Goal: Information Seeking & Learning: Learn about a topic

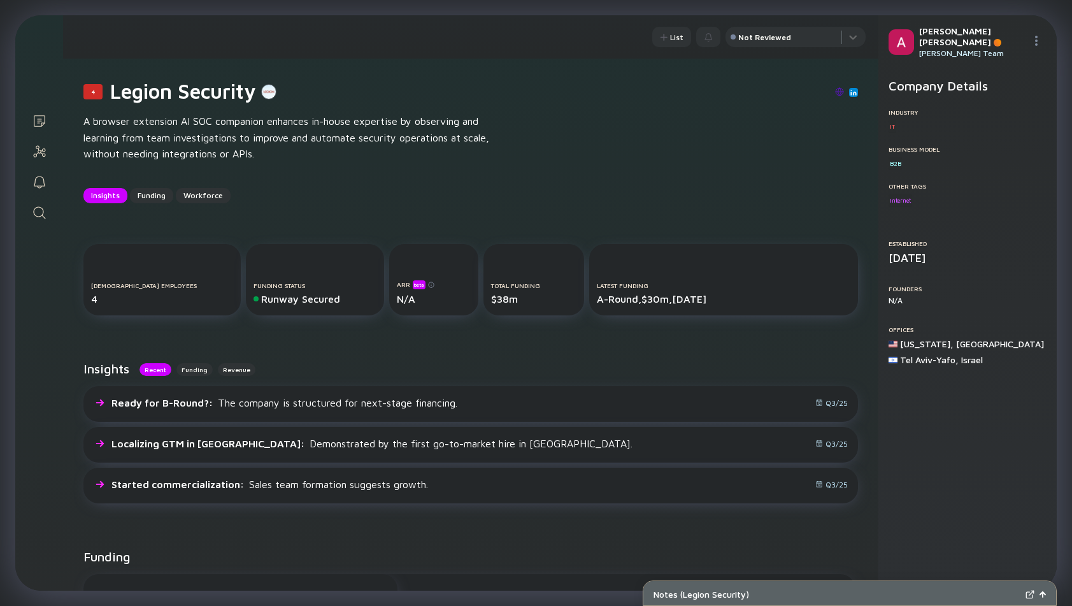
click at [48, 204] on link "Search" at bounding box center [39, 211] width 48 height 31
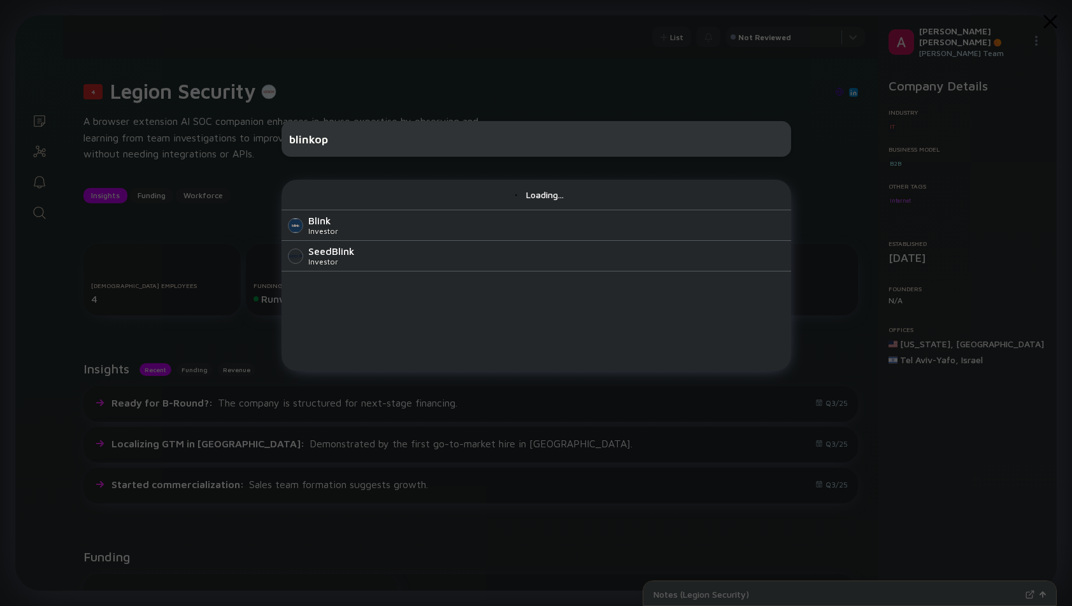
type input "blinkops"
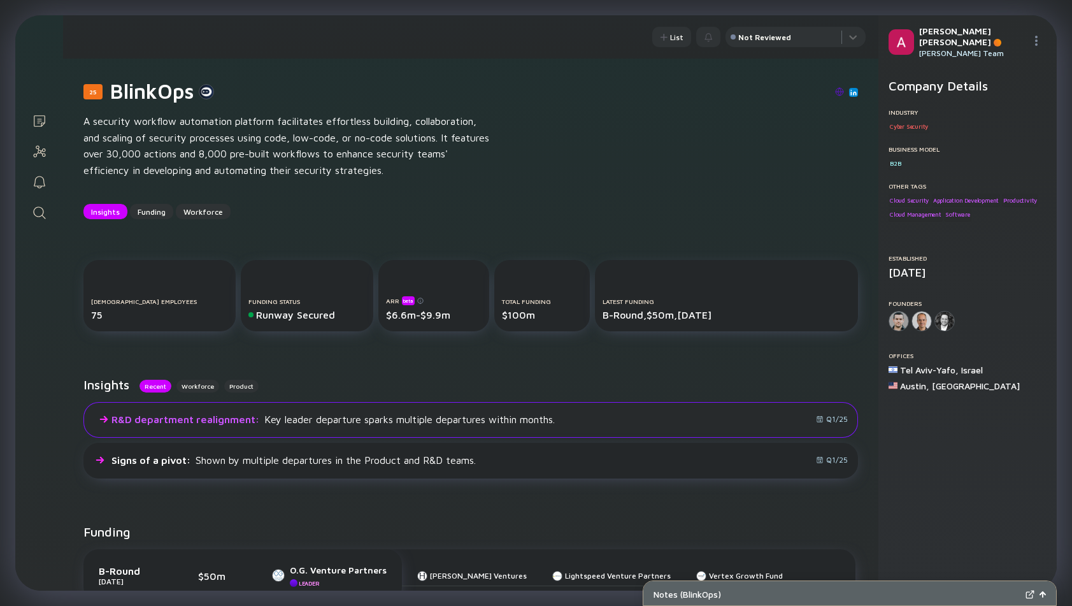
click at [573, 426] on div "R&D department realignment : Key leader departure sparks multiple departures wi…" at bounding box center [470, 420] width 775 height 36
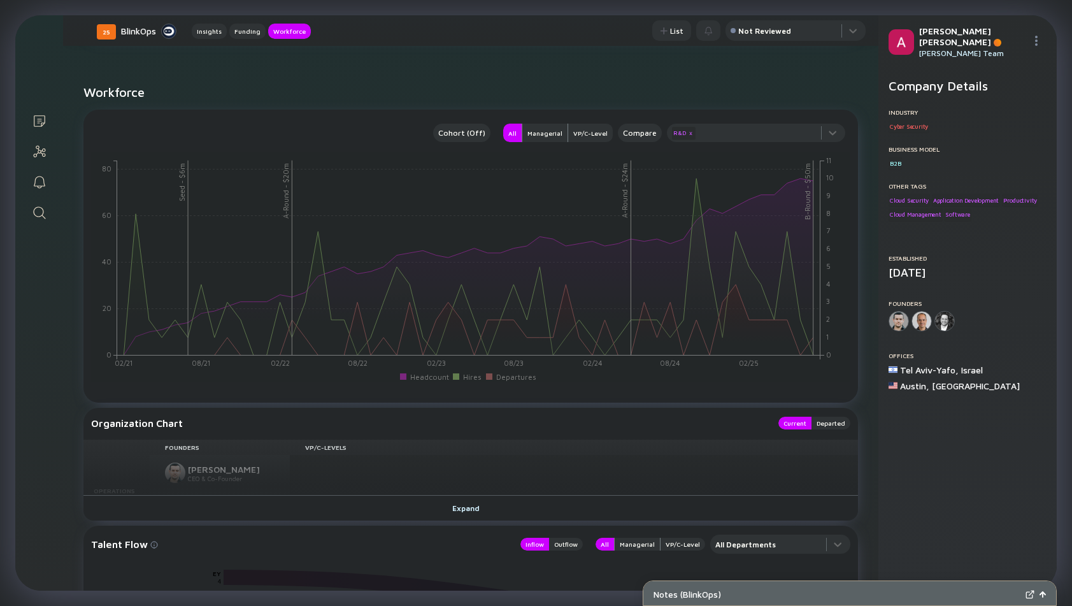
scroll to position [1121, 0]
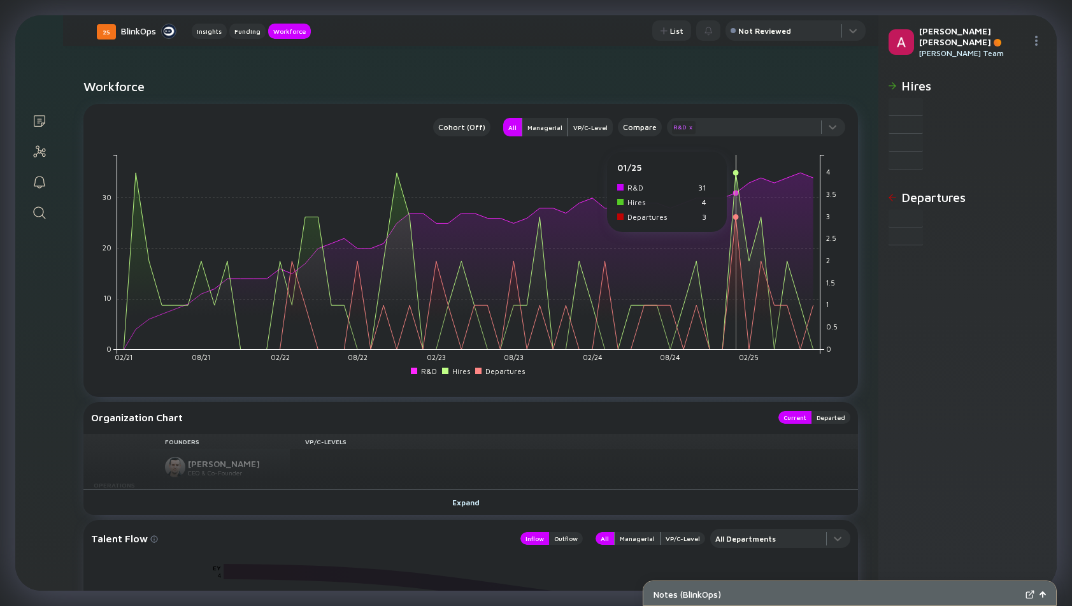
click at [466, 508] on div "Expand" at bounding box center [471, 502] width 53 height 20
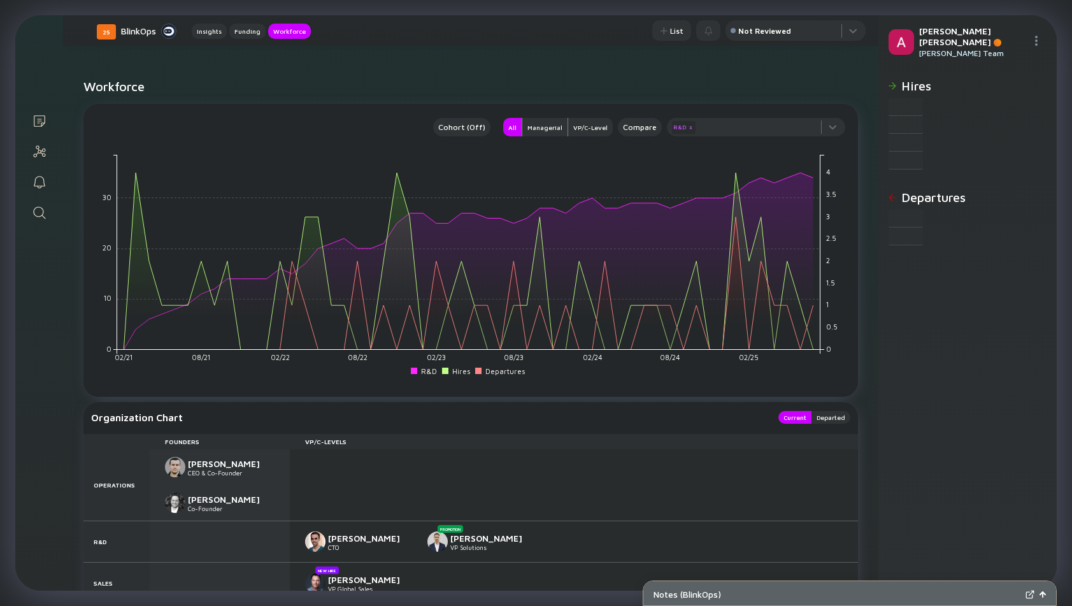
click at [469, 505] on div at bounding box center [574, 484] width 568 height 71
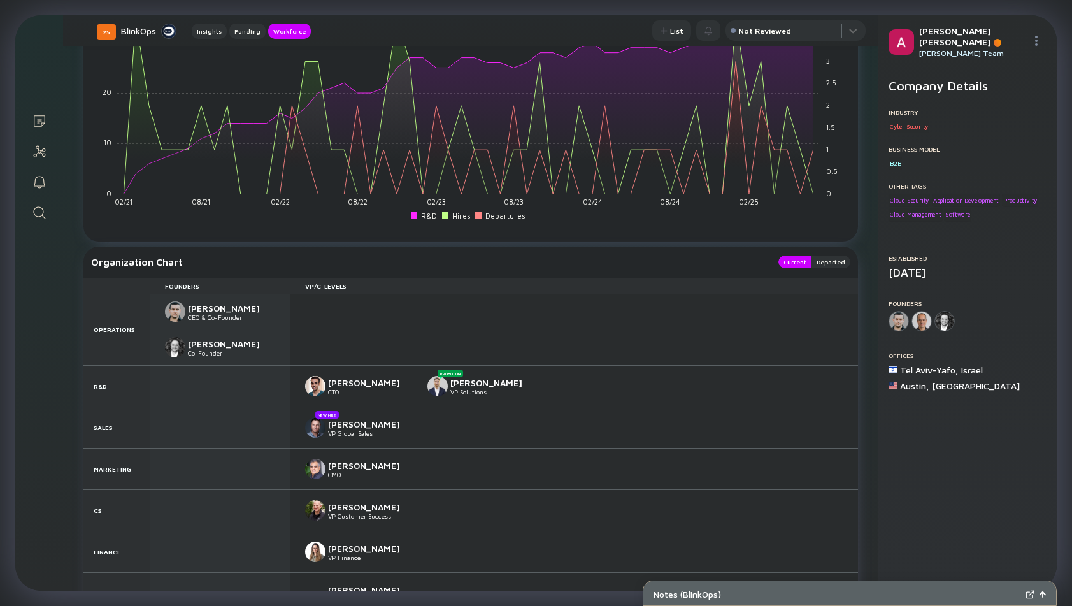
scroll to position [1280, 0]
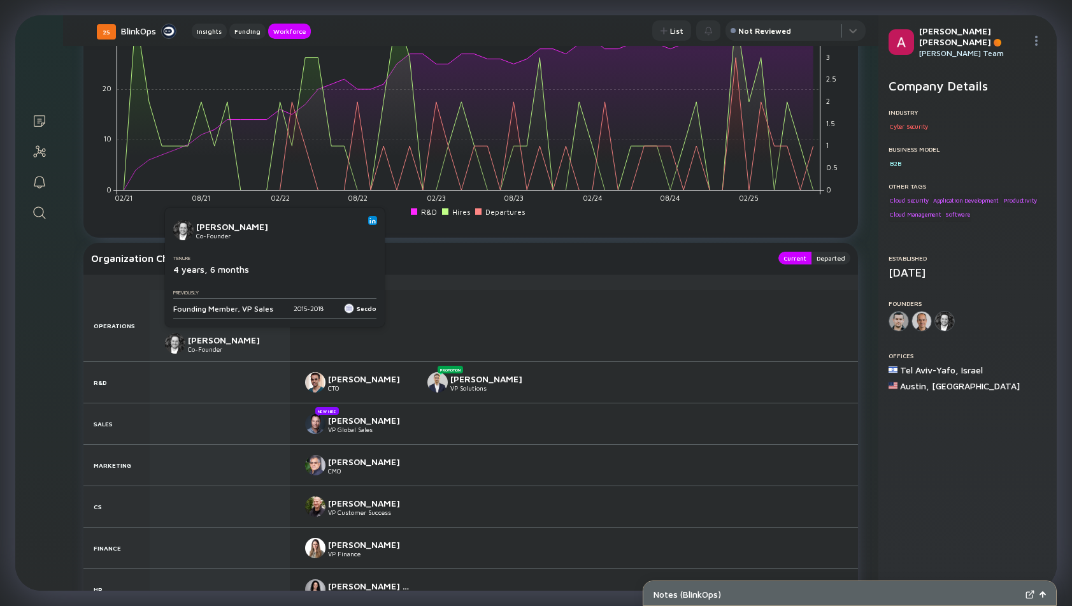
click at [371, 220] on img at bounding box center [372, 220] width 6 height 6
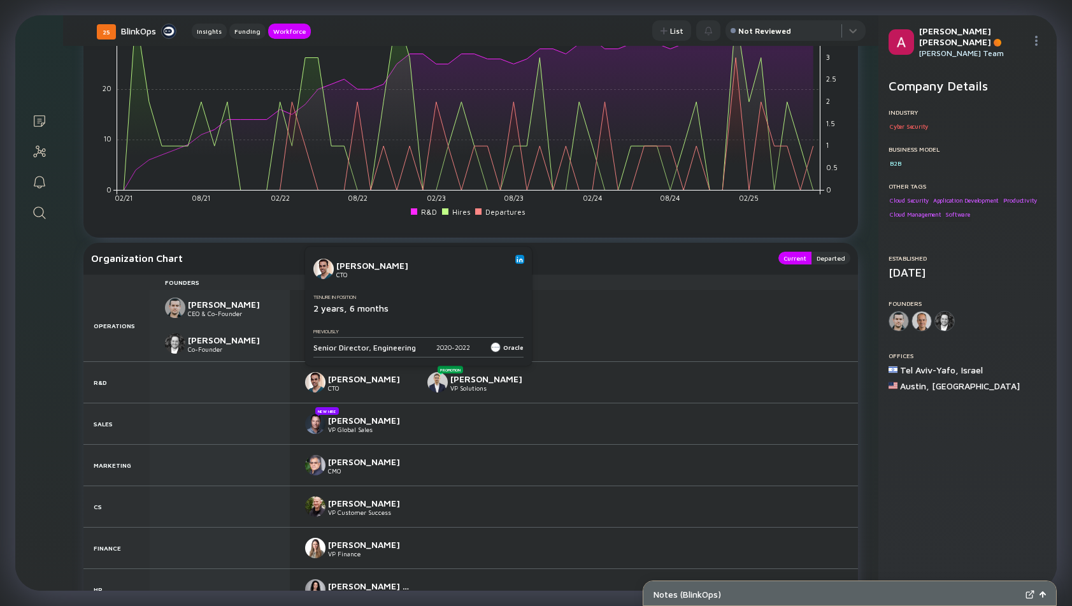
click at [517, 257] on img at bounding box center [520, 259] width 6 height 6
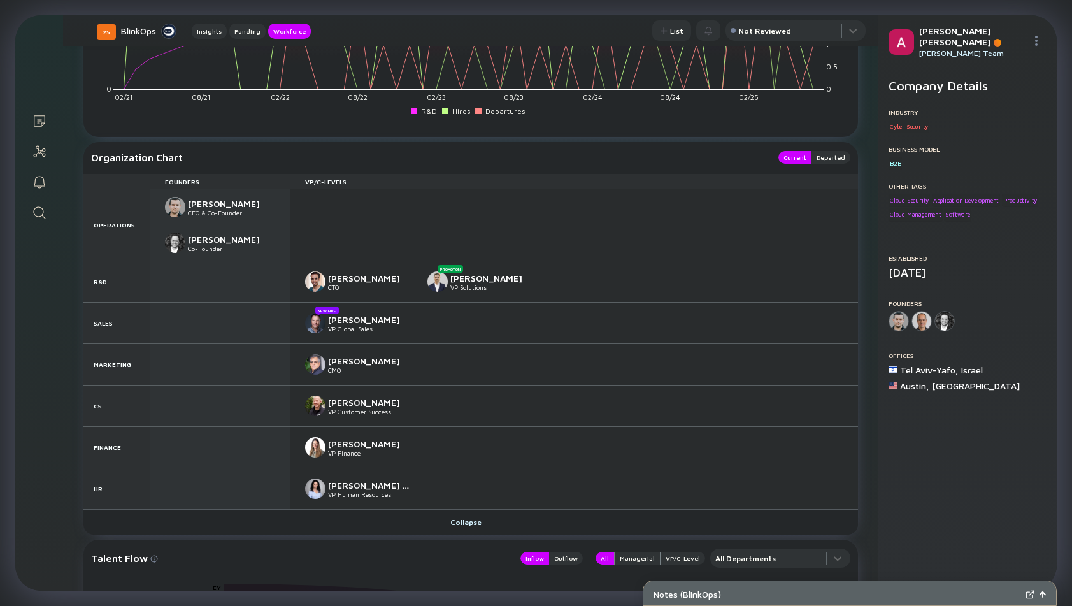
scroll to position [1391, 0]
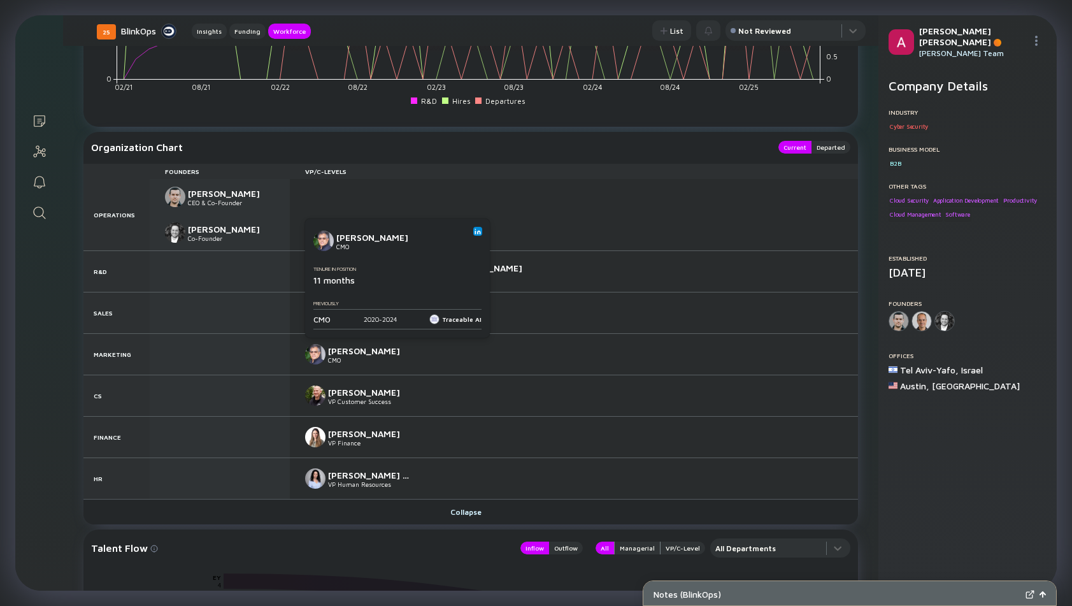
click at [476, 231] on img at bounding box center [478, 231] width 6 height 6
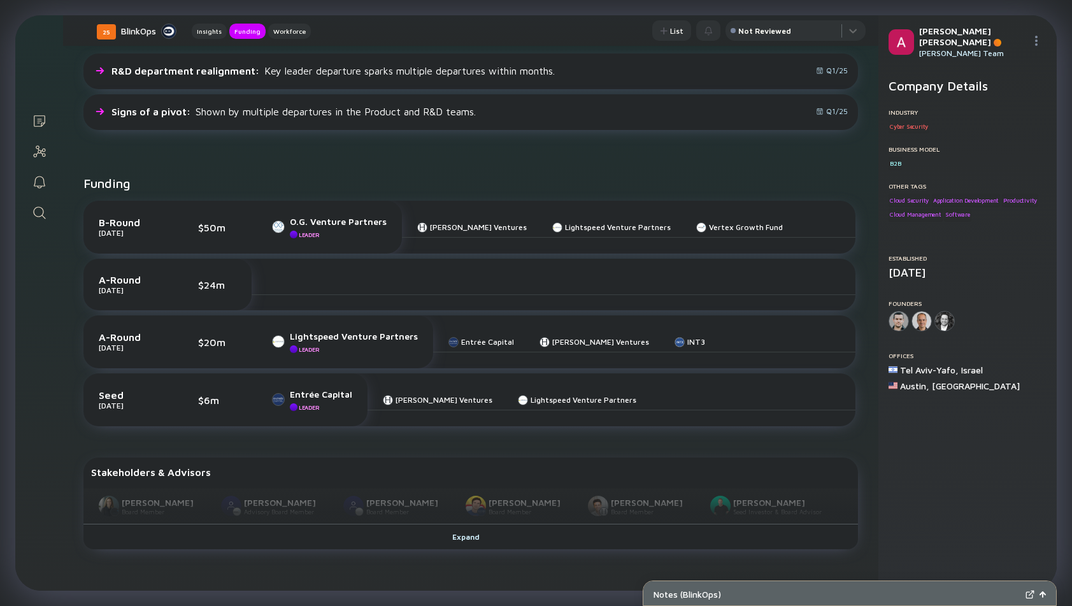
scroll to position [347, 0]
click at [306, 69] on div "R&D department realignment : Key leader departure sparks multiple departures wi…" at bounding box center [332, 71] width 443 height 11
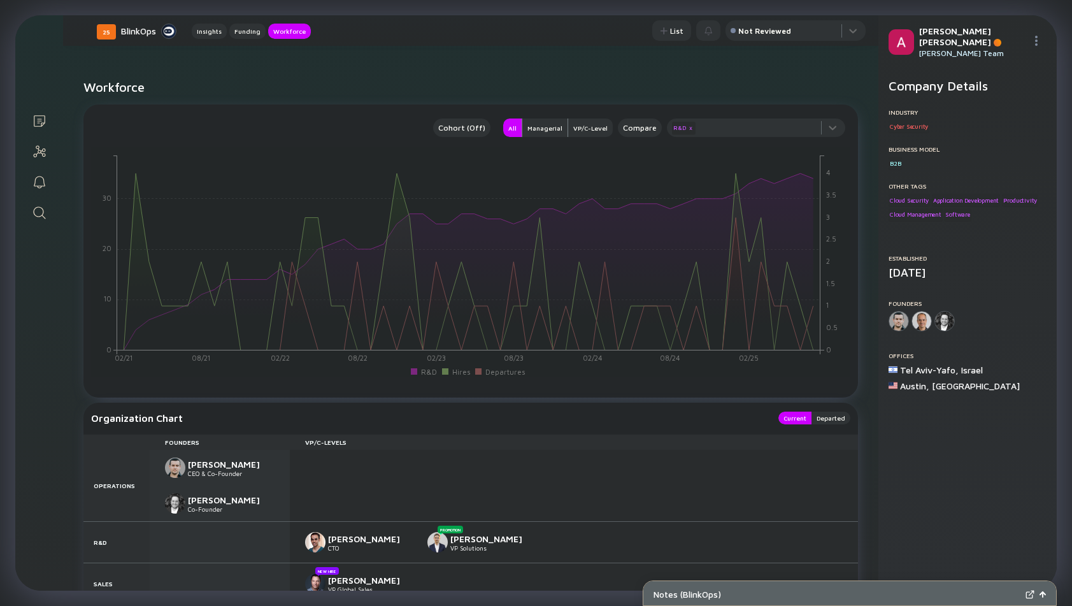
scroll to position [1121, 0]
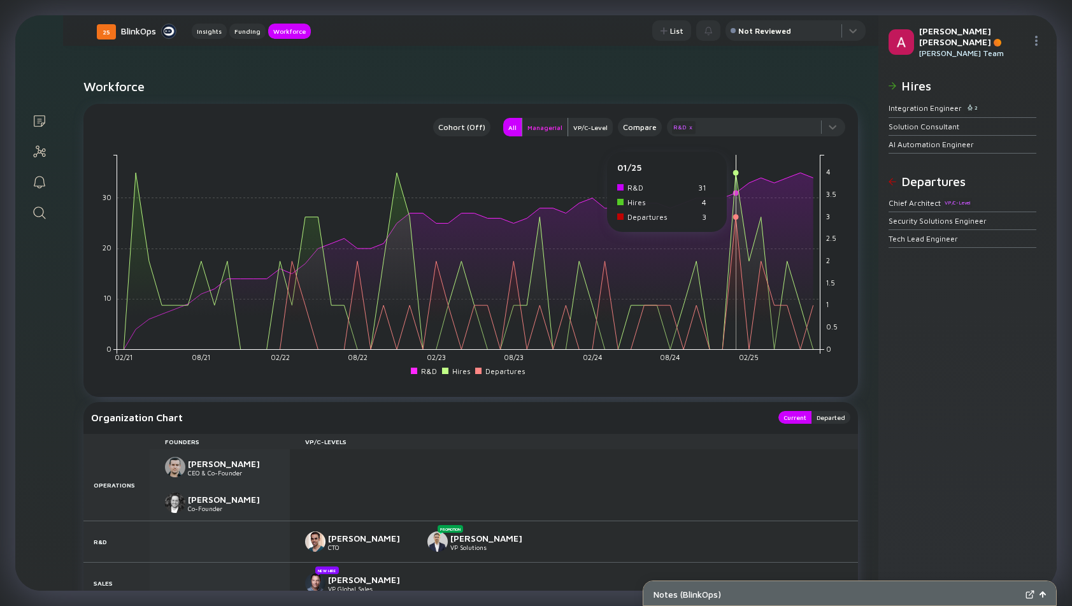
click at [459, 264] on rect at bounding box center [468, 252] width 703 height 195
click at [470, 247] on rect at bounding box center [468, 252] width 703 height 195
click at [548, 134] on button "Managerial" at bounding box center [545, 127] width 47 height 18
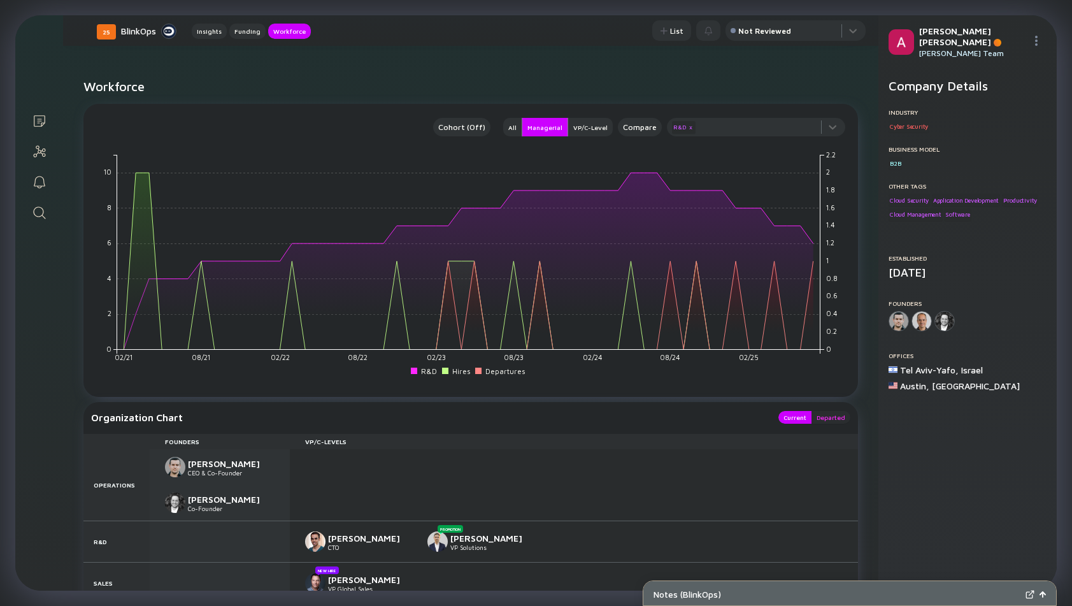
click at [824, 418] on div "Departed" at bounding box center [831, 417] width 39 height 13
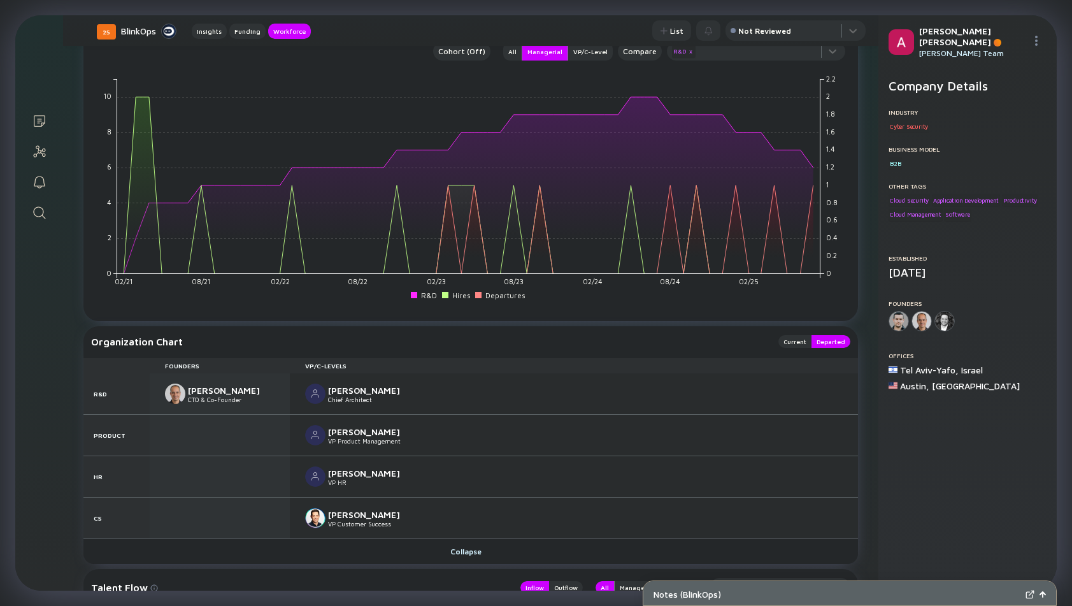
scroll to position [1210, 0]
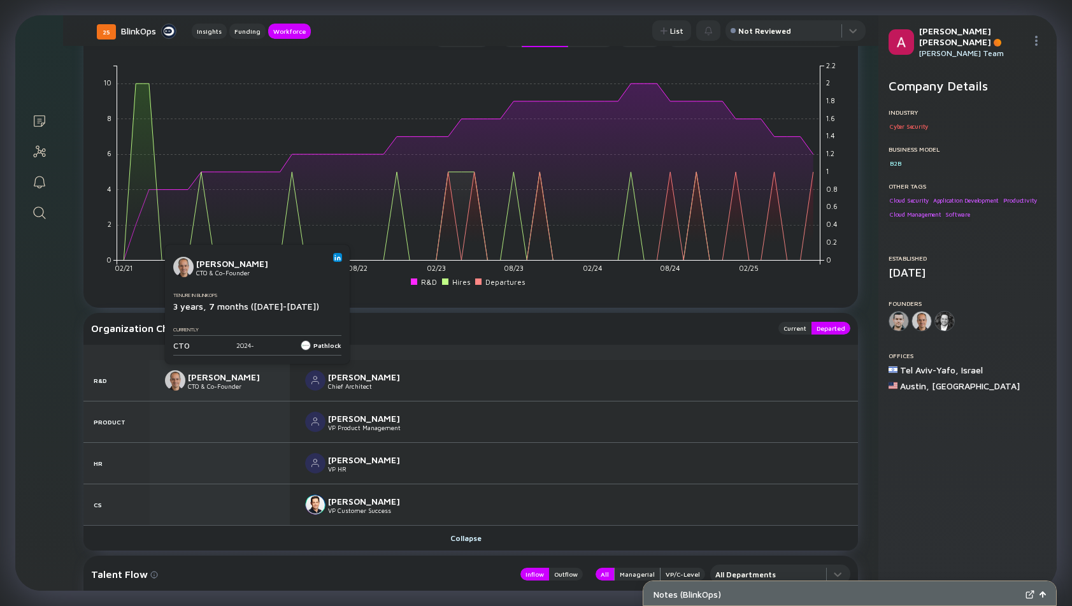
click at [339, 260] on img at bounding box center [337, 257] width 6 height 6
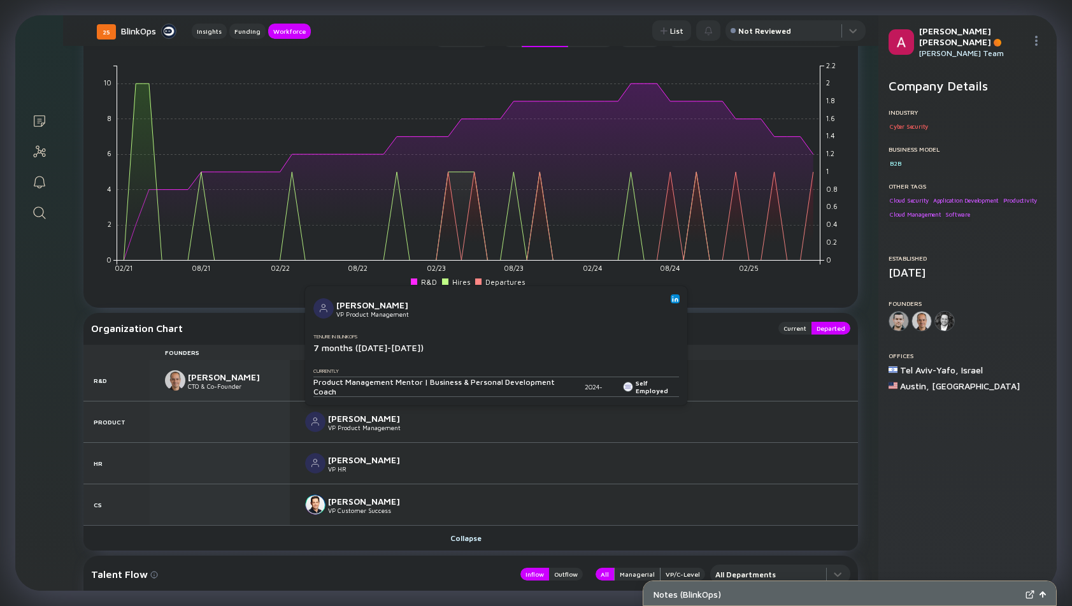
click at [673, 299] on img at bounding box center [675, 299] width 6 height 6
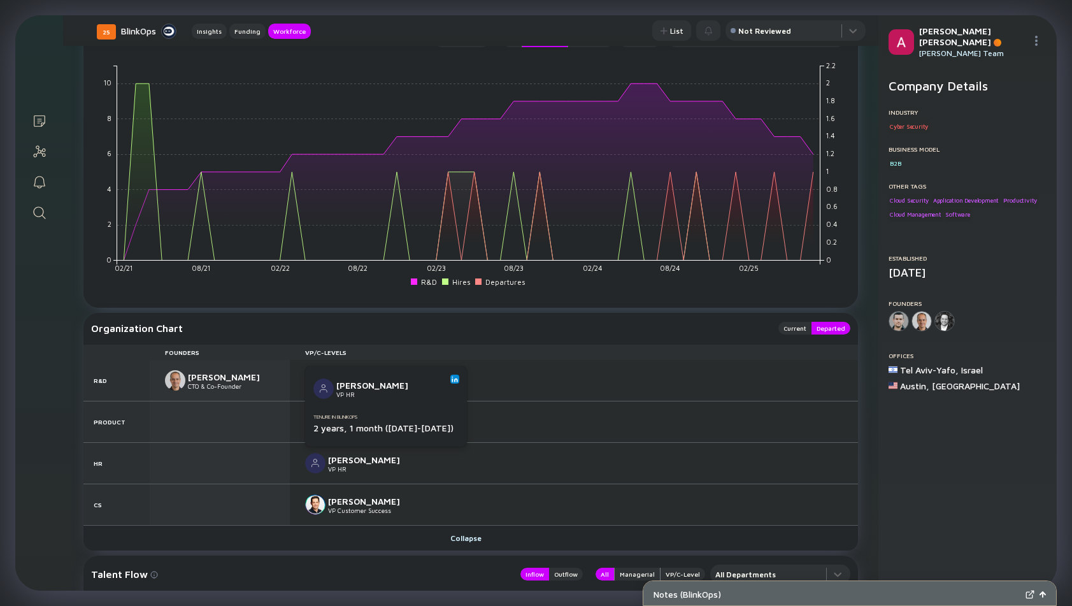
click at [452, 380] on img at bounding box center [455, 379] width 6 height 6
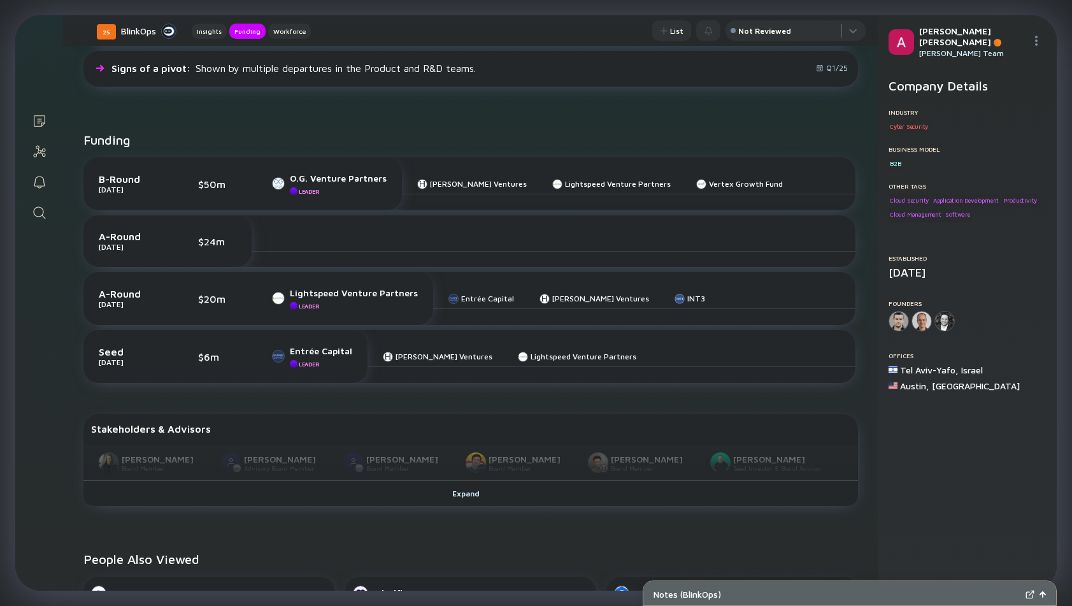
scroll to position [461, 0]
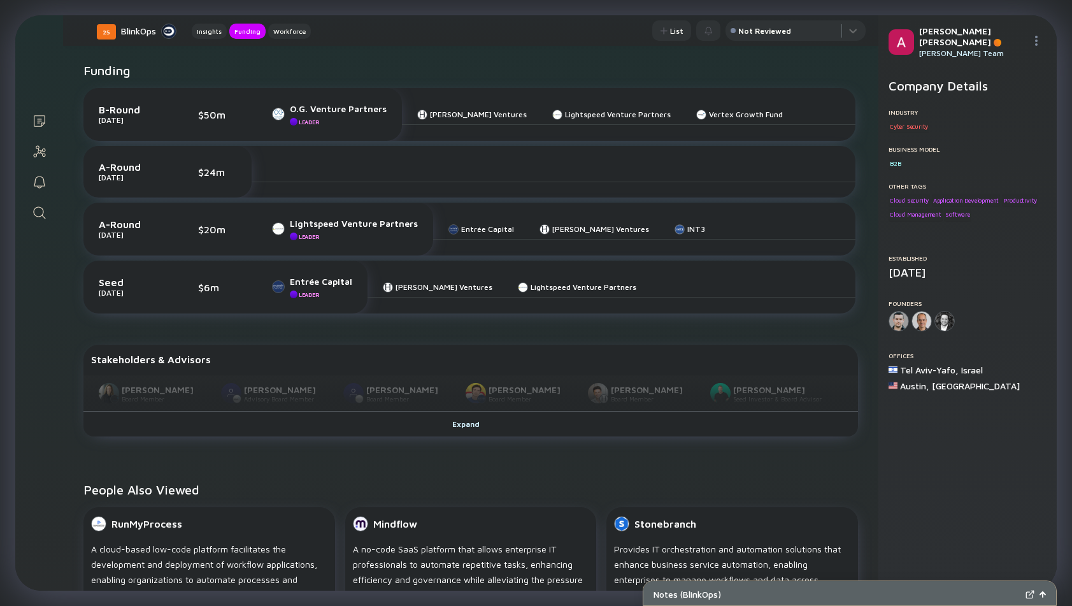
click at [45, 217] on icon "Search" at bounding box center [39, 212] width 15 height 15
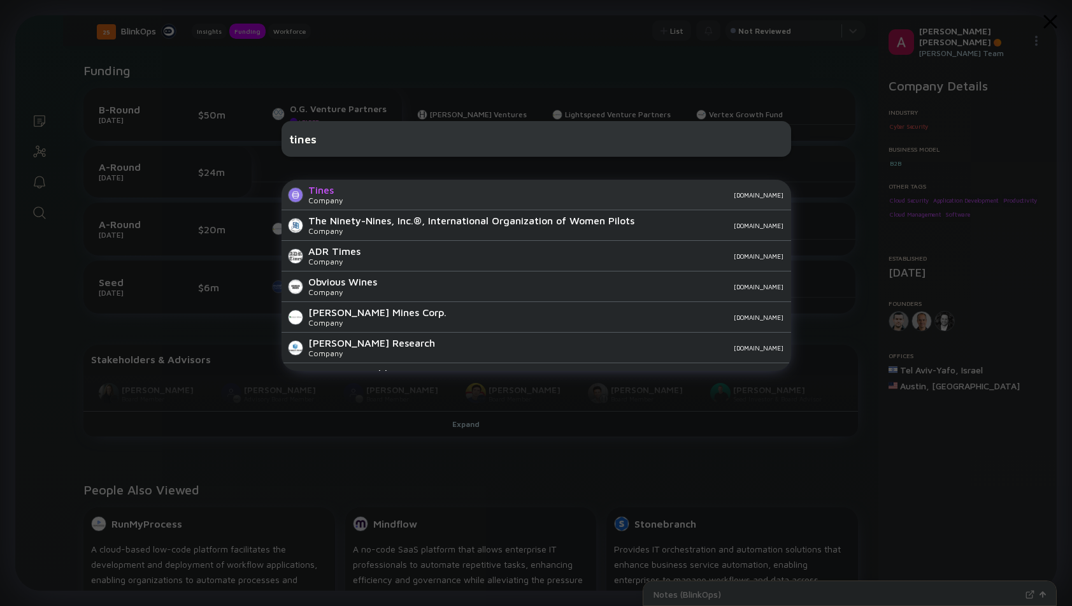
type input "tines"
click at [355, 193] on div "tines.com" at bounding box center [568, 195] width 431 height 8
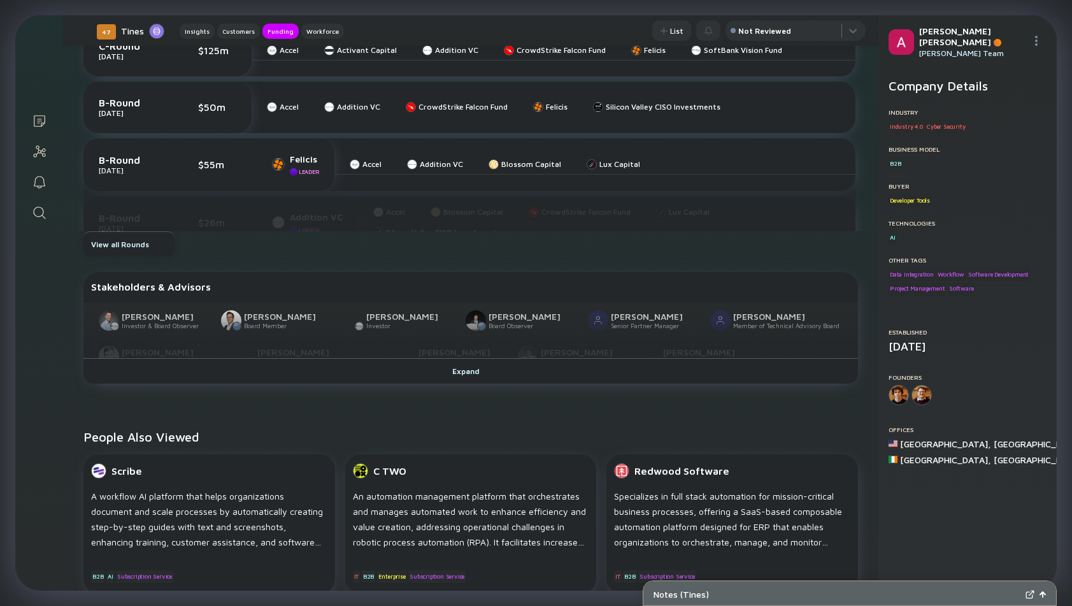
scroll to position [753, 0]
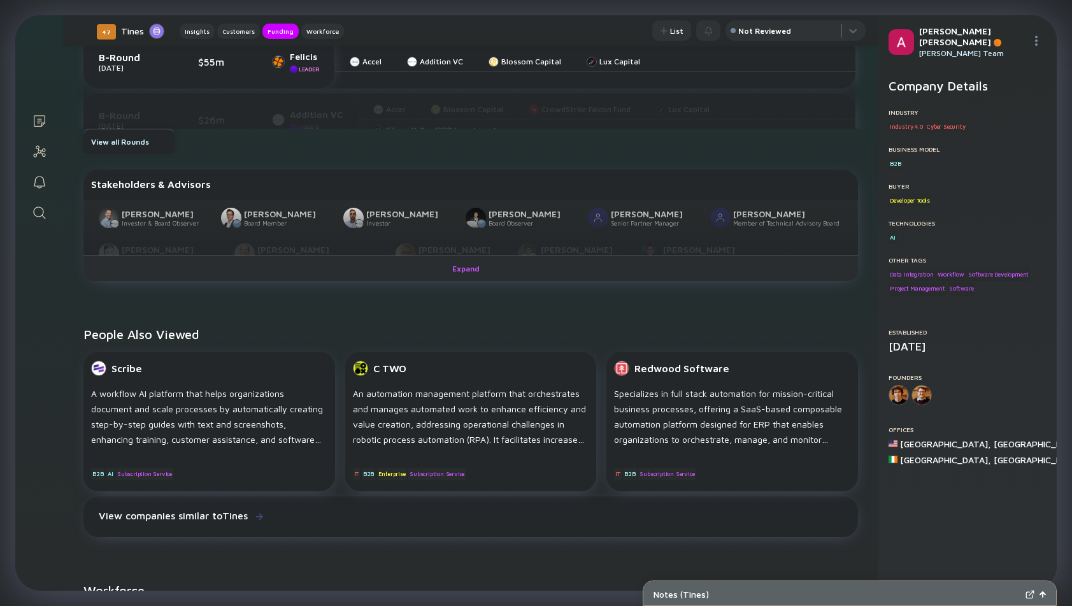
click at [468, 275] on div "Expand" at bounding box center [471, 269] width 53 height 20
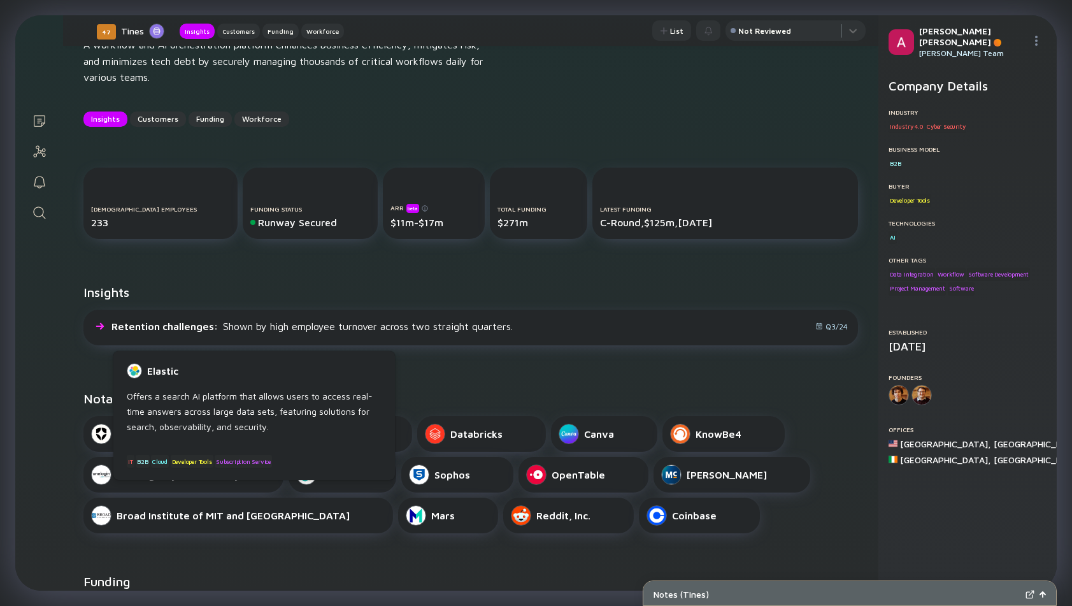
scroll to position [0, 0]
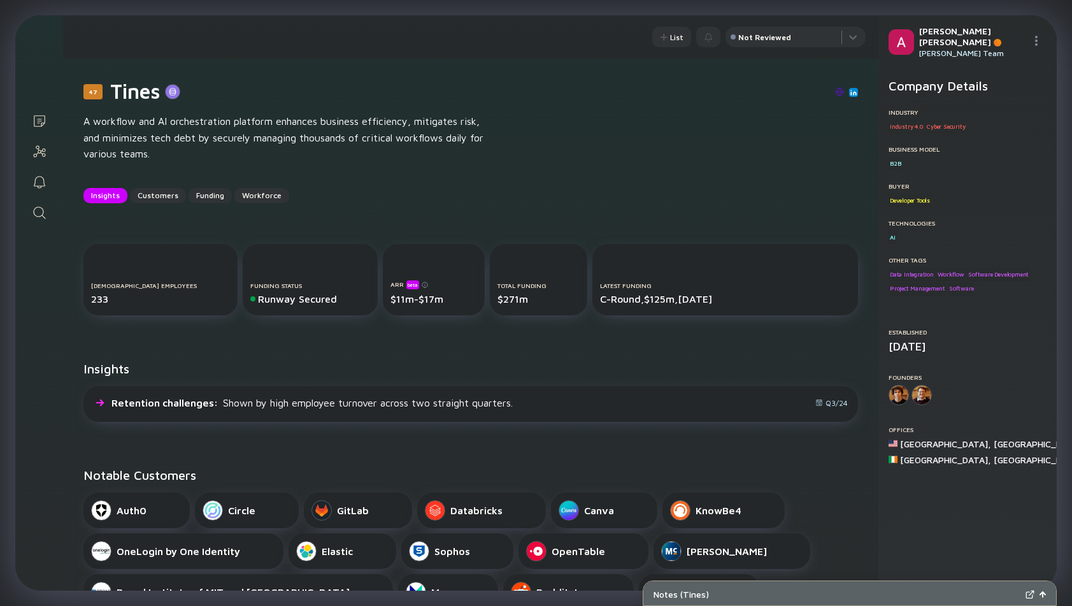
click at [36, 211] on icon "Search" at bounding box center [39, 212] width 15 height 15
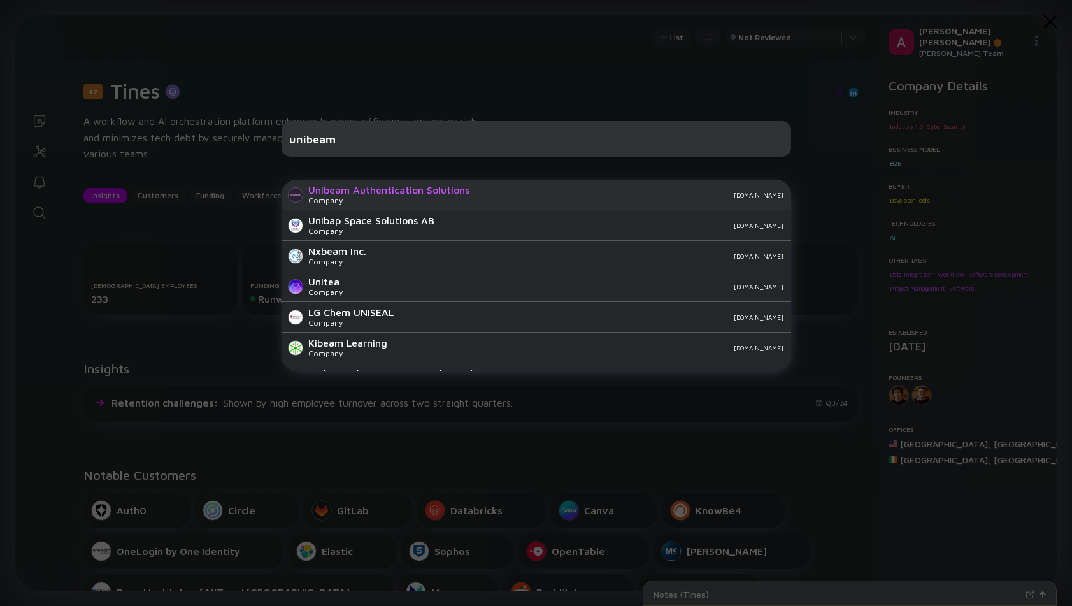
type input "unibeam"
click at [381, 197] on div "Company" at bounding box center [388, 201] width 161 height 10
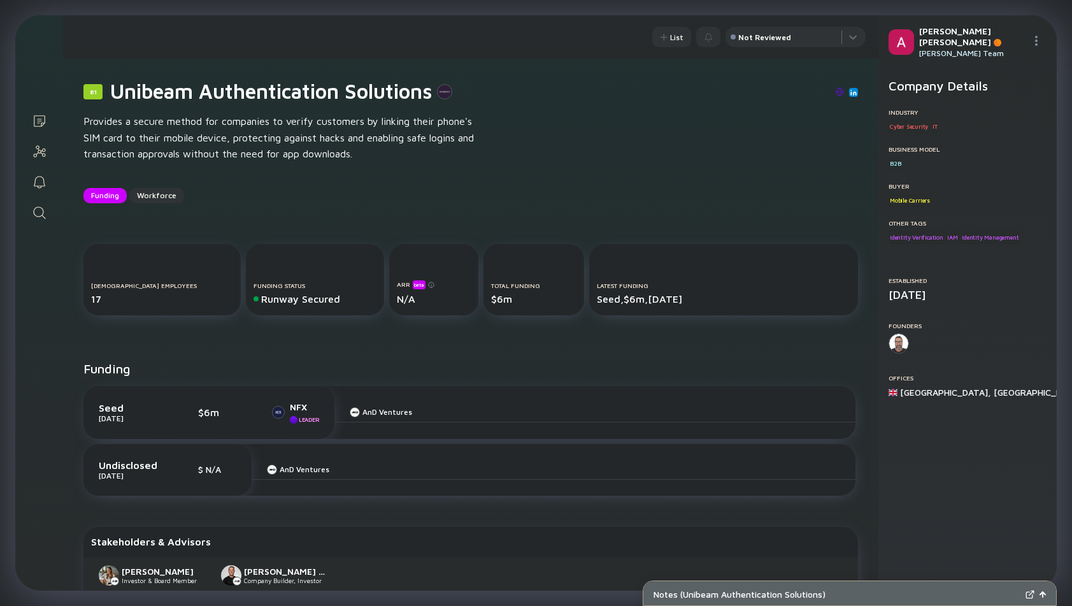
click at [842, 90] on img at bounding box center [839, 91] width 9 height 9
click at [841, 91] on img at bounding box center [839, 91] width 9 height 9
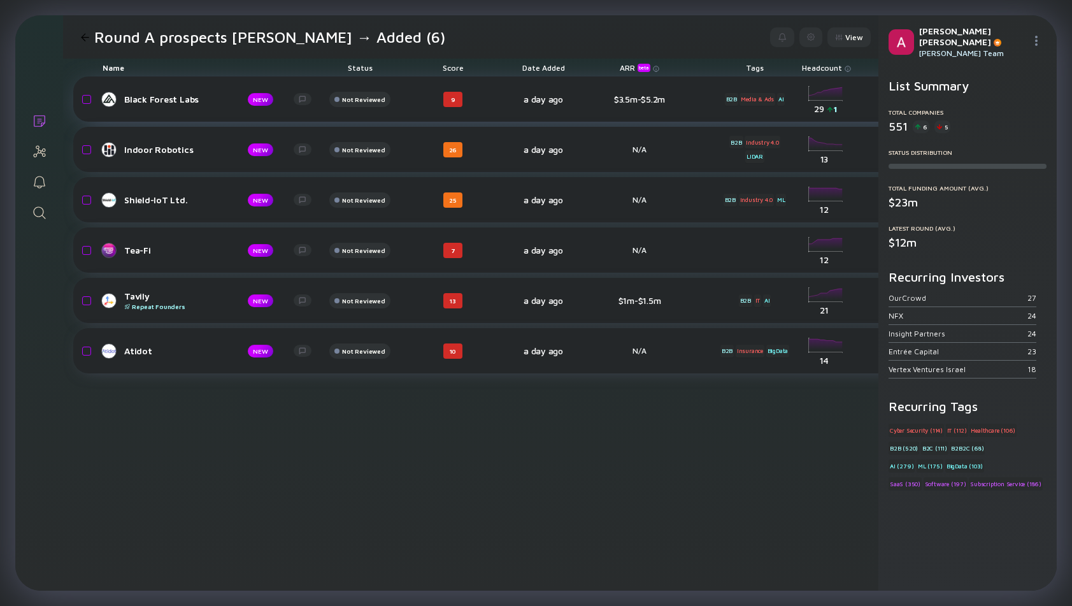
click at [134, 92] on link "Black Forest Labs NEW" at bounding box center [212, 99] width 219 height 15
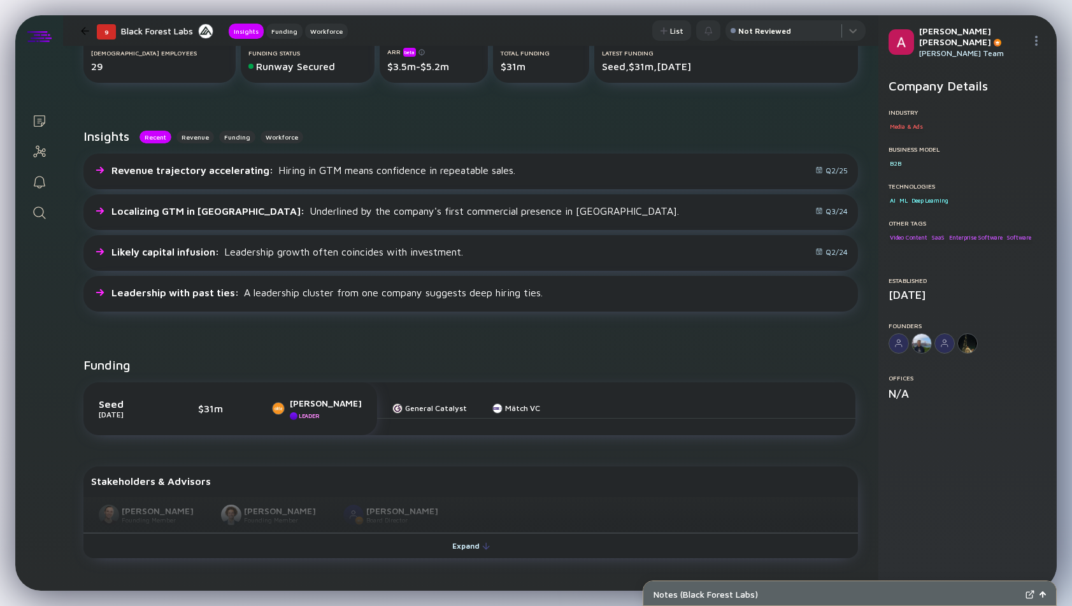
scroll to position [457, 0]
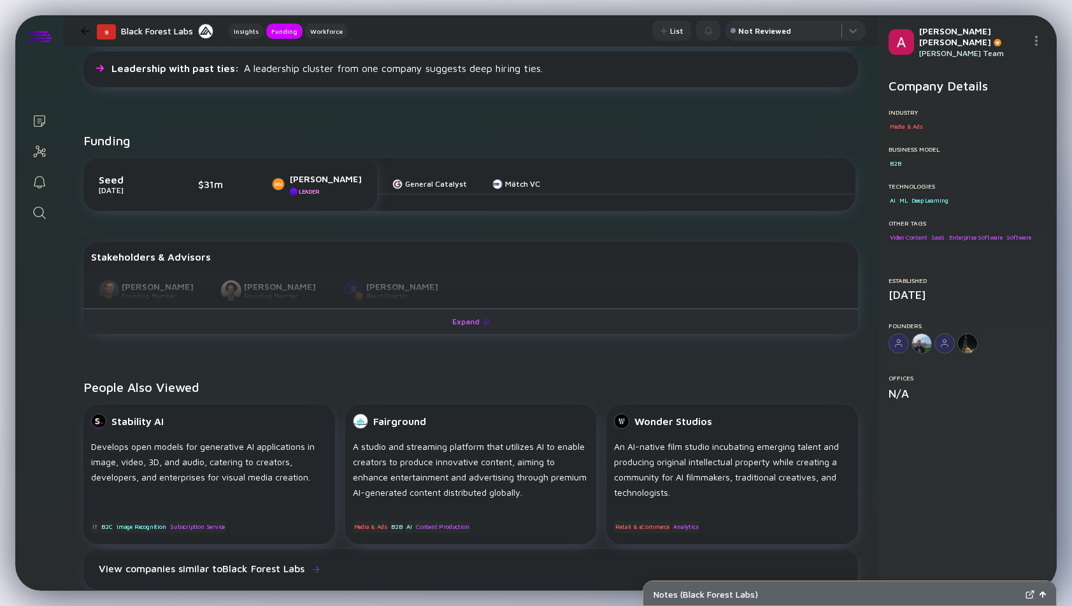
click at [458, 322] on div "Expand" at bounding box center [471, 322] width 53 height 20
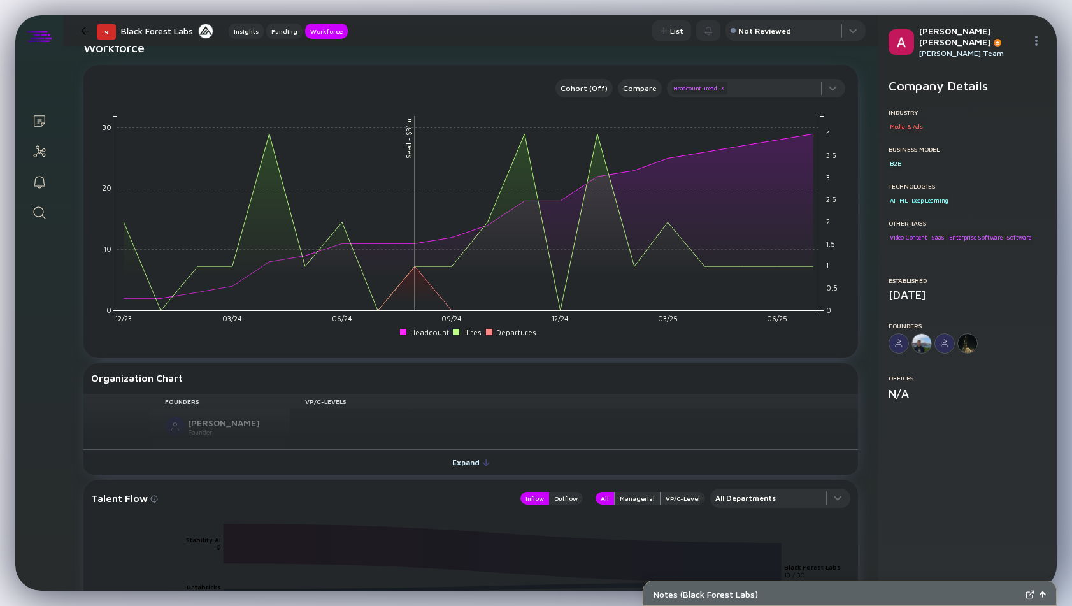
scroll to position [1129, 0]
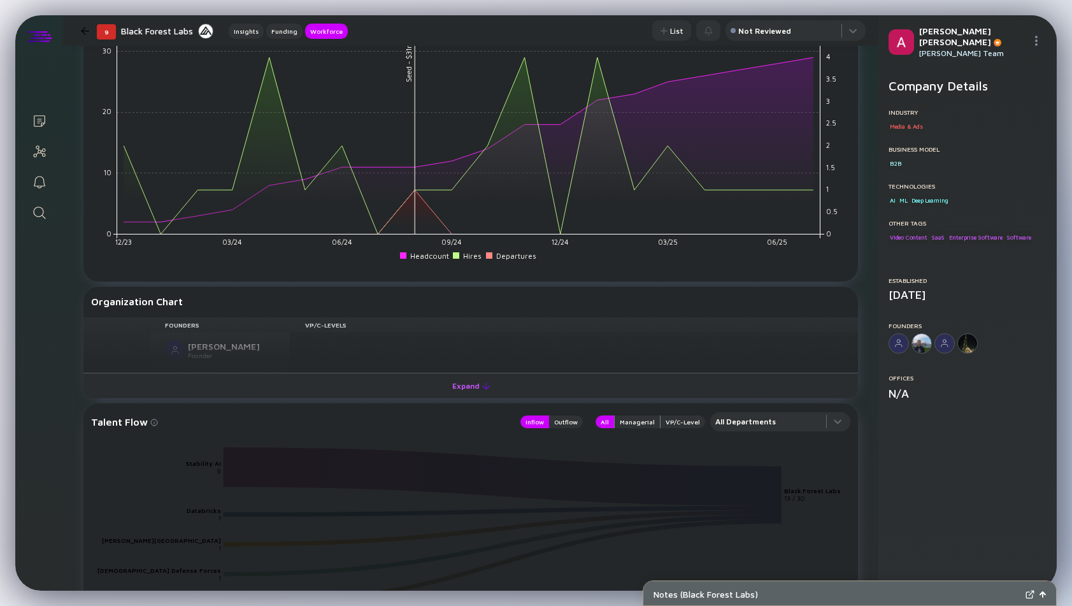
click at [471, 387] on div "Expand" at bounding box center [471, 386] width 53 height 20
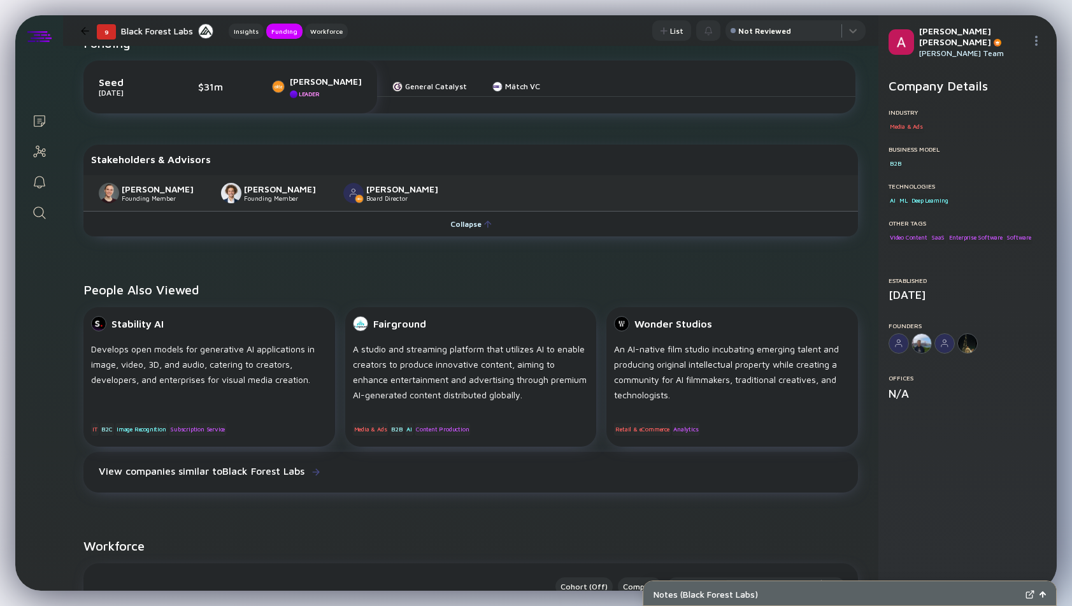
scroll to position [0, 0]
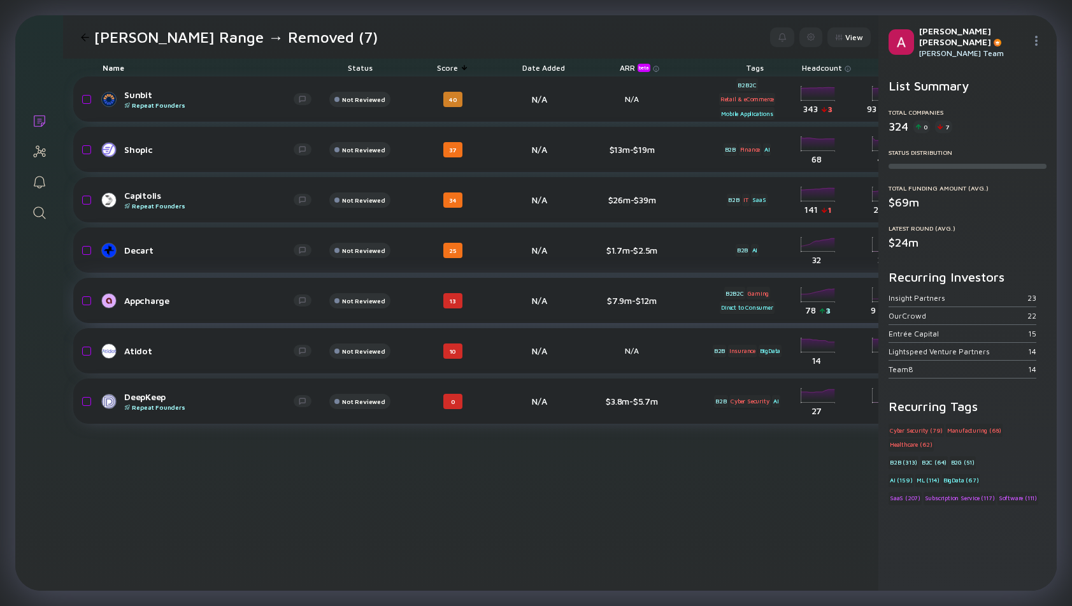
click at [161, 299] on div "Appcharge" at bounding box center [208, 300] width 169 height 11
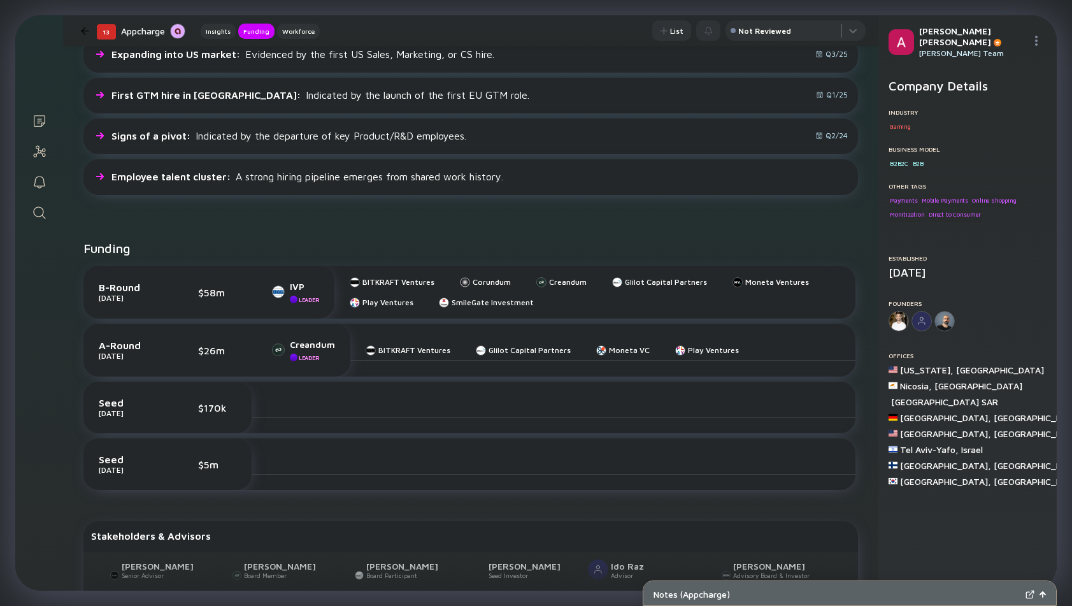
scroll to position [369, 0]
